Goal: Find specific page/section: Find specific page/section

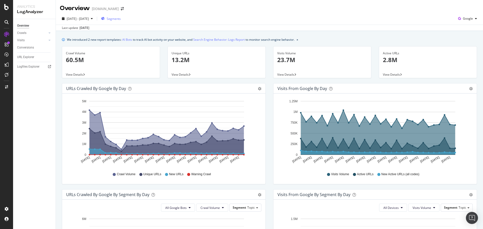
click at [121, 18] on span "Segments" at bounding box center [114, 19] width 14 height 4
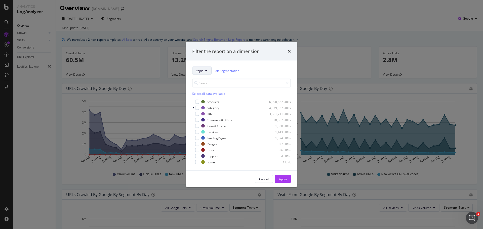
click at [204, 71] on button "topic" at bounding box center [201, 71] width 19 height 8
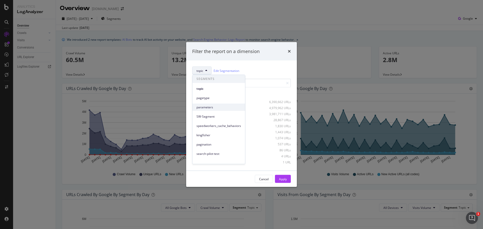
scroll to position [5, 0]
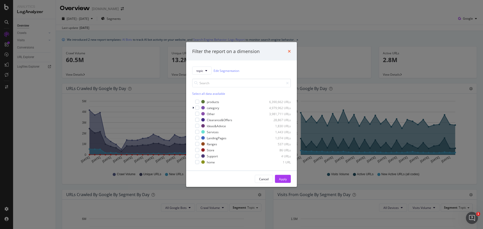
click at [289, 53] on icon "times" at bounding box center [289, 51] width 3 height 4
